Goal: Communication & Community: Ask a question

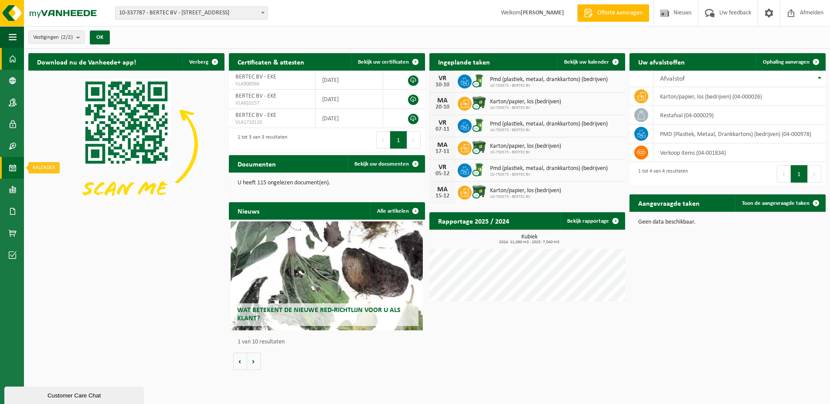
click at [9, 169] on span at bounding box center [13, 168] width 8 height 22
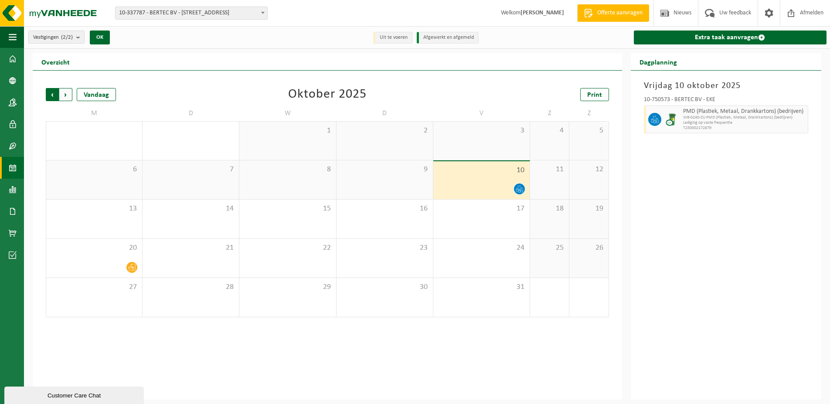
click at [67, 93] on span "Volgende" at bounding box center [65, 94] width 13 height 13
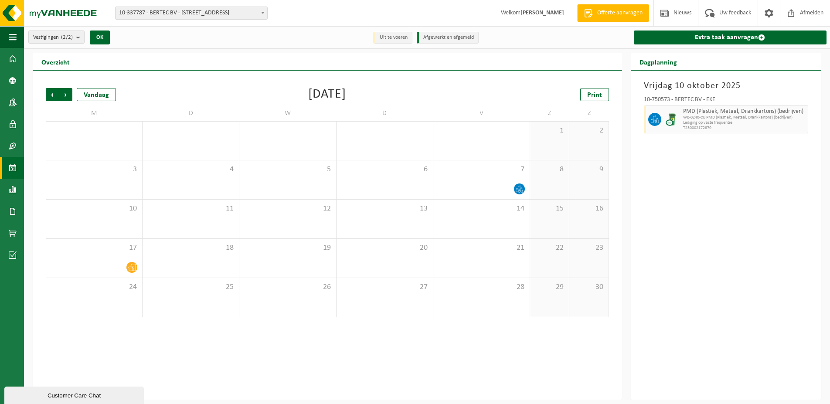
click at [67, 93] on span "Volgende" at bounding box center [65, 94] width 13 height 13
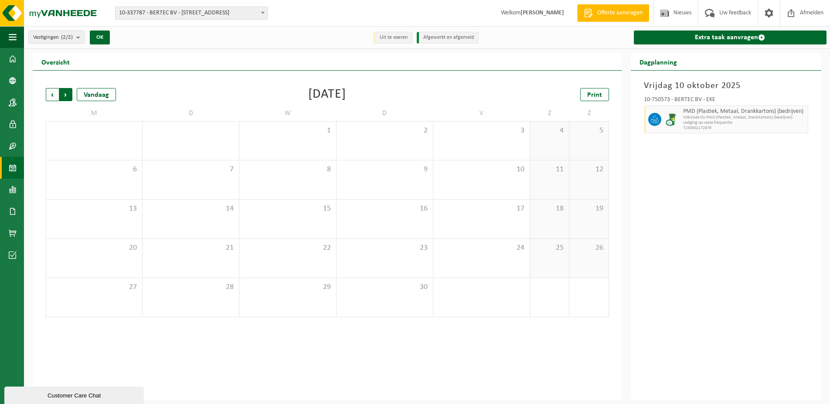
click at [51, 94] on span "Vorige" at bounding box center [52, 94] width 13 height 13
click at [51, 93] on span "Vorige" at bounding box center [52, 94] width 13 height 13
click at [67, 392] on div "Customer Care Chat" at bounding box center [74, 395] width 126 height 7
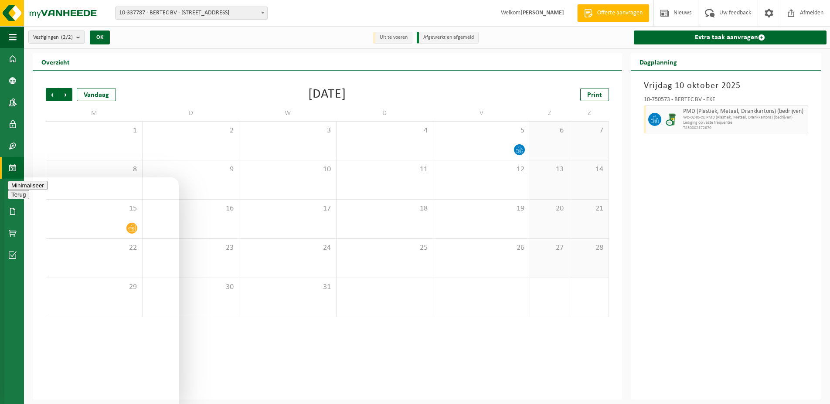
type textarea "even een vraagje hoe lang lopen de afhalingen nog bij ons ik heb over enkele ma…"
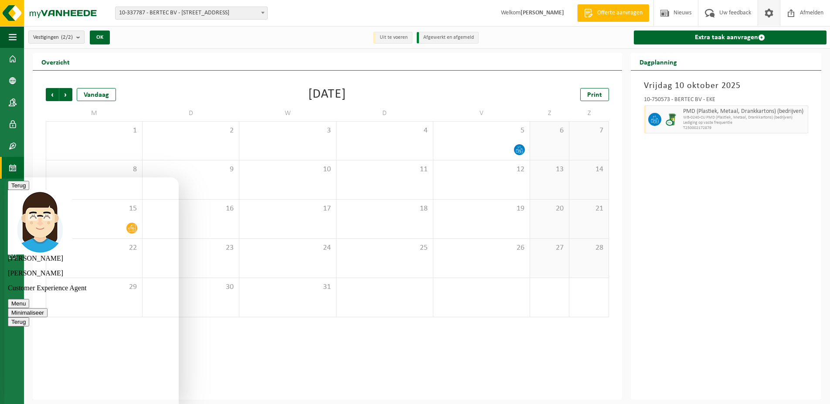
scroll to position [25, 0]
type textarea "mail niet gezien ."
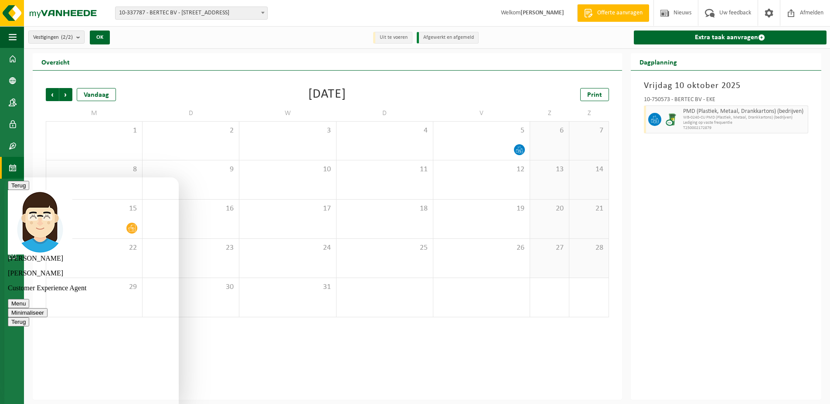
scroll to position [35, 0]
type textarea "ik heb vandaag nog alles meegeven maar nu mag het van mij stoppen"
drag, startPoint x: 166, startPoint y: 386, endPoint x: 176, endPoint y: 384, distance: 10.8
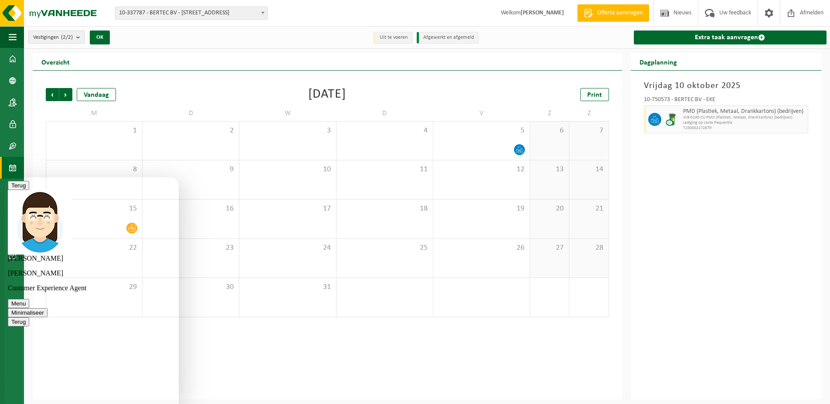
type textarea "omdat die nieuwe leverancier hier ook al komt dacht ik al dat het voorbij was d…"
drag, startPoint x: 166, startPoint y: 190, endPoint x: 170, endPoint y: 187, distance: 5.5
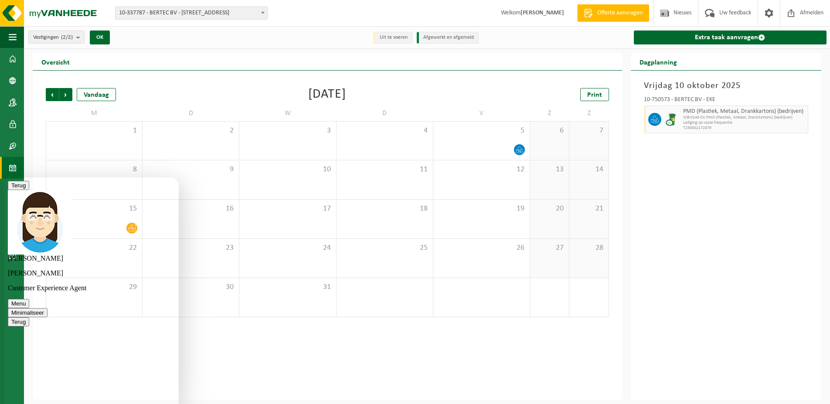
click at [47, 308] on button "Minimaliseer" at bounding box center [28, 312] width 40 height 9
